Goal: Answer question/provide support: Share knowledge or assist other users

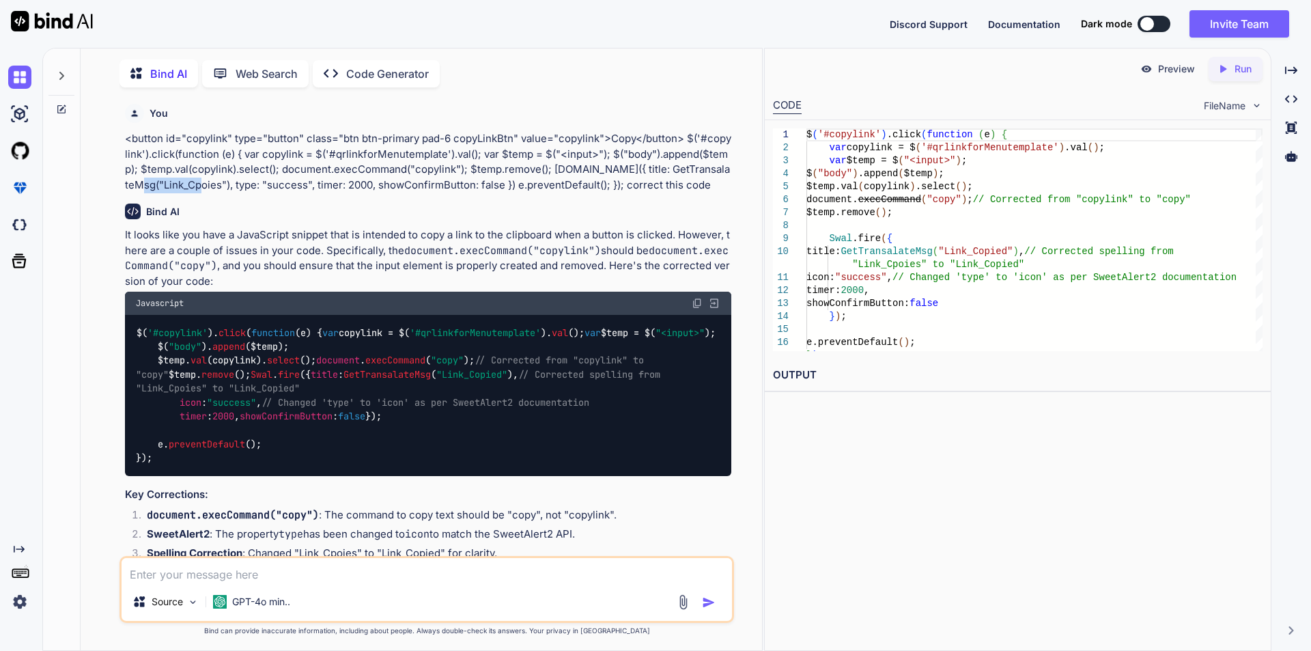
scroll to position [5, 0]
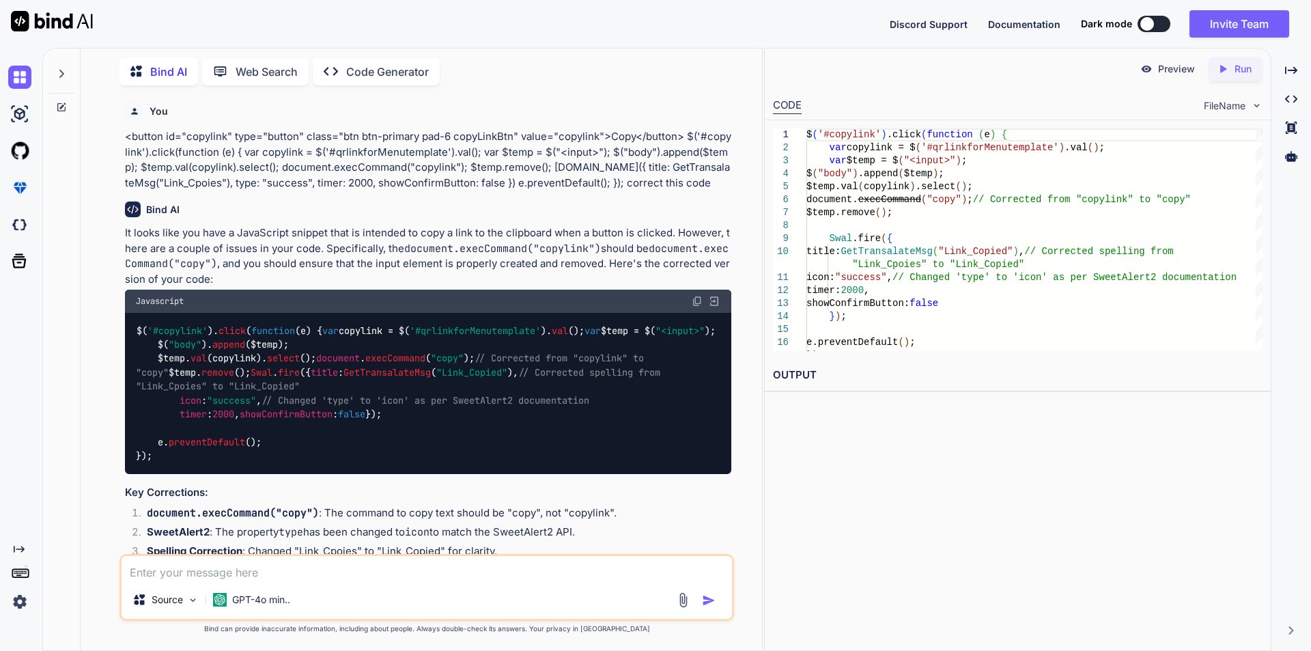
click at [243, 564] on textarea at bounding box center [427, 568] width 610 height 25
paste textarea "document.execCommand("copy");"
type textarea "document.execCommand("copy"); this is not working"
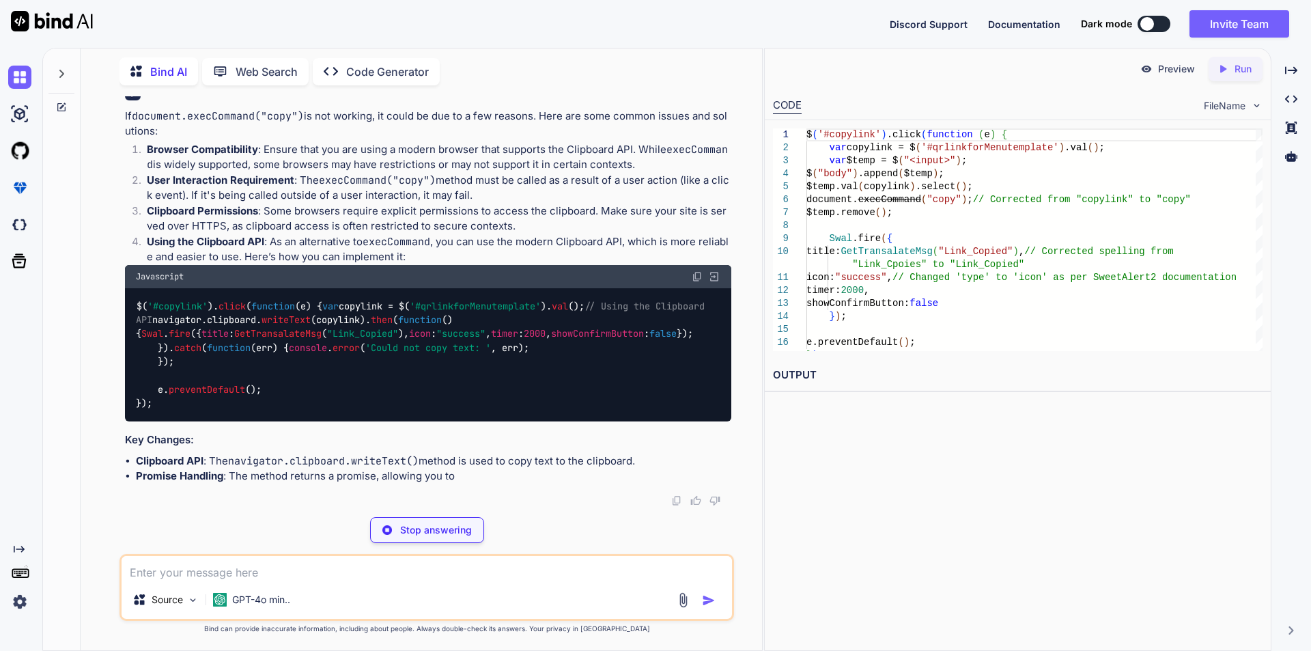
scroll to position [786, 0]
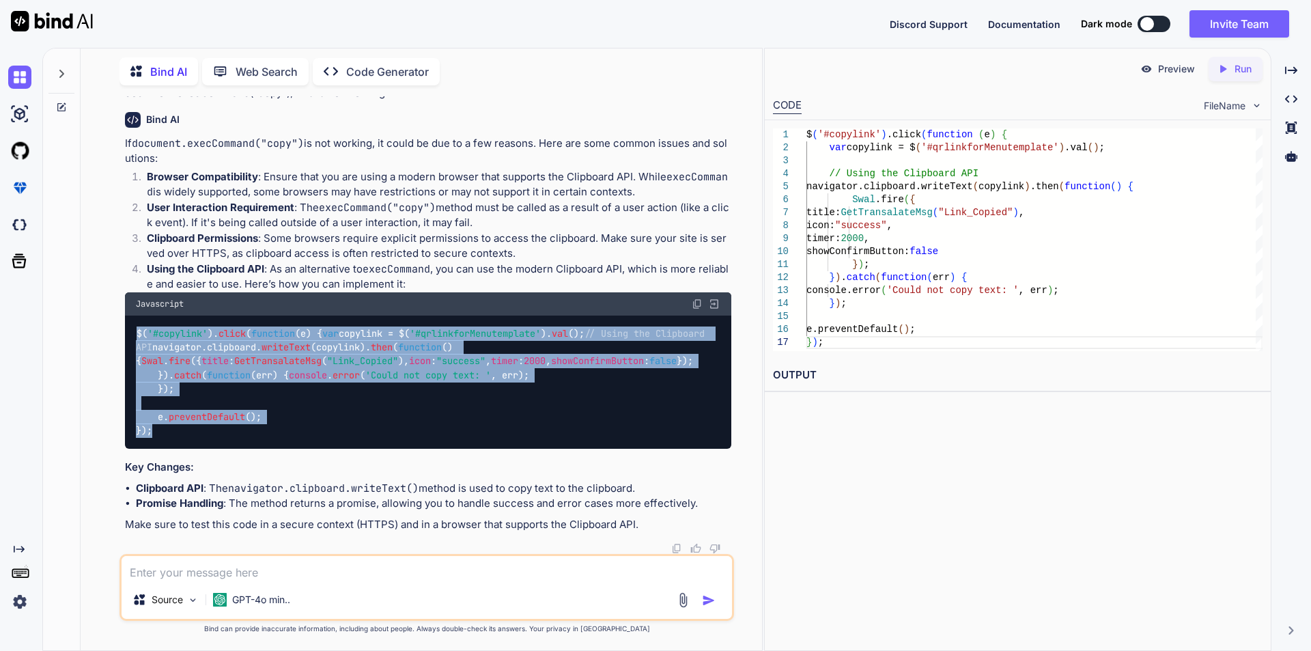
drag, startPoint x: 134, startPoint y: 210, endPoint x: 181, endPoint y: 440, distance: 235.5
click at [181, 440] on div "$( '#copylink' ). click ( function ( e ) { var copylink = $( '#qrlinkforMenutem…" at bounding box center [428, 381] width 606 height 133
copy code "$( '#copylink' ). click ( function ( e ) { var copylink = $( '#qrlinkforMenutem…"
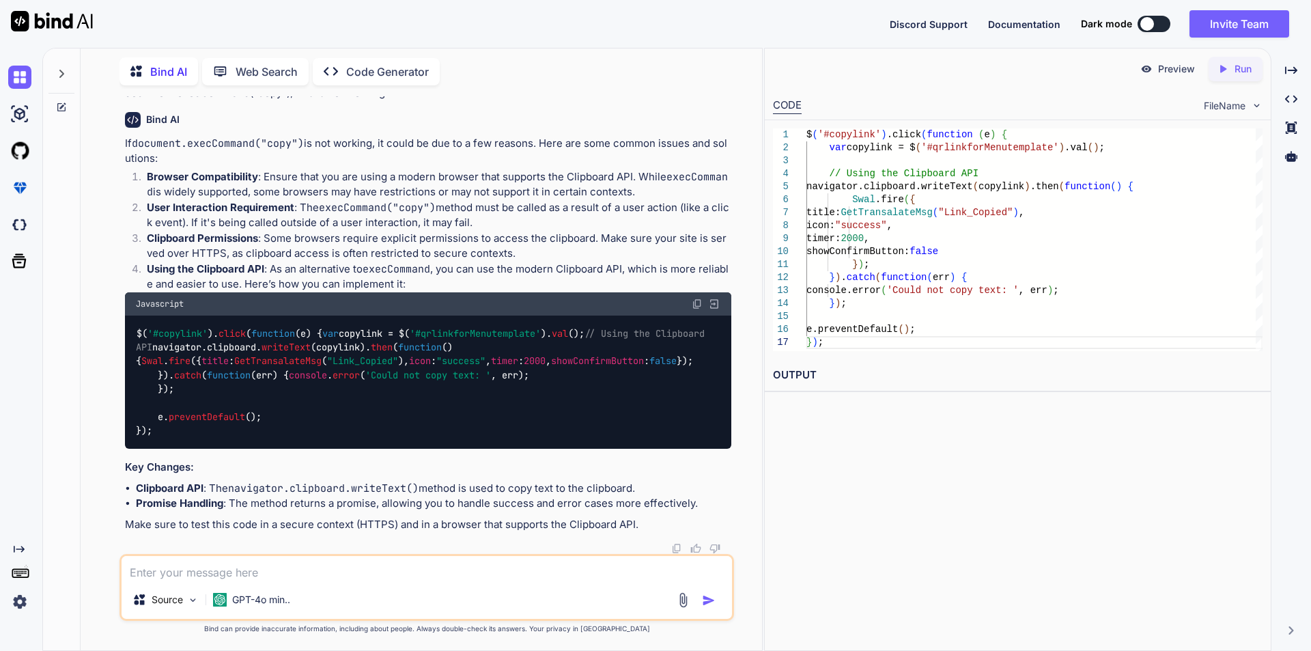
click at [239, 562] on textarea at bounding box center [427, 568] width 610 height 25
type textarea "not working"
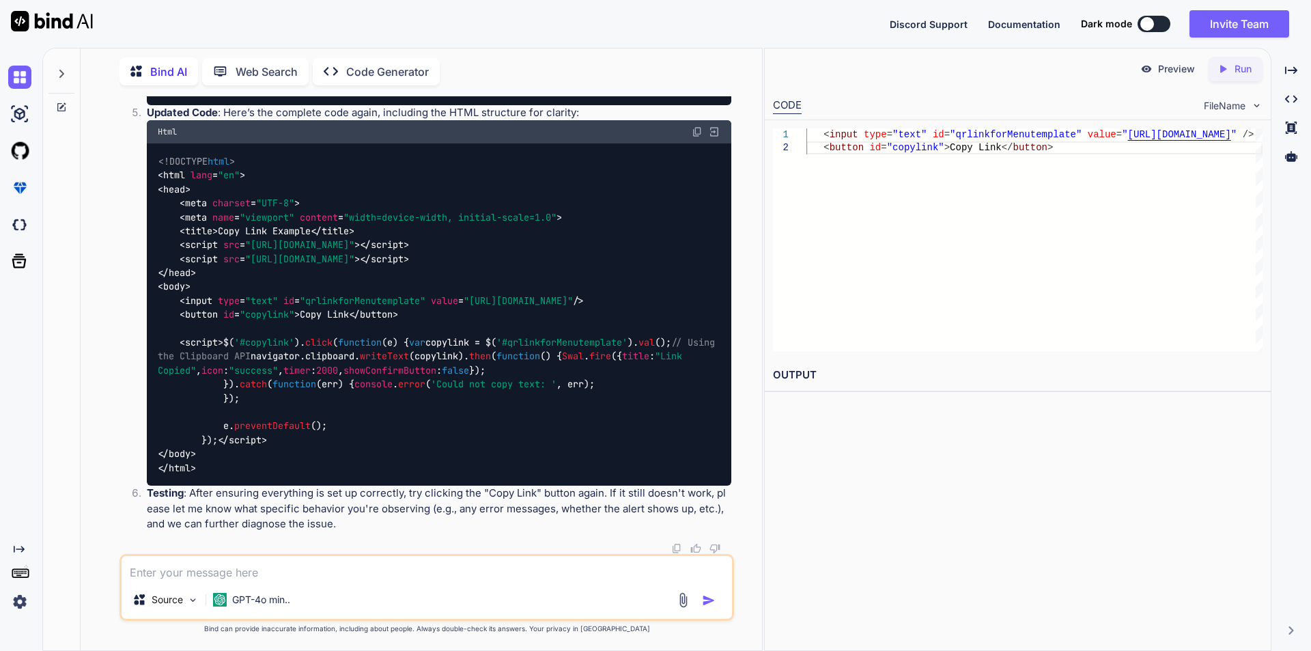
scroll to position [1584, 0]
drag, startPoint x: 200, startPoint y: 306, endPoint x: 245, endPoint y: 536, distance: 234.4
click at [245, 485] on div "<!DOCTYPE html > < html lang = "en" > < head > < meta charset = "UTF-8" > < met…" at bounding box center [439, 314] width 584 height 342
copy span "$( '#copylink' ). click ( function ( e ) { var copylink = $( '#qrlinkforMenutem…"
